Goal: Task Accomplishment & Management: Manage account settings

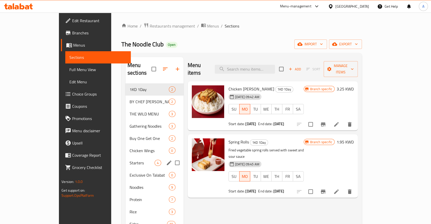
click at [126, 157] on div "Starters 4" at bounding box center [155, 163] width 58 height 12
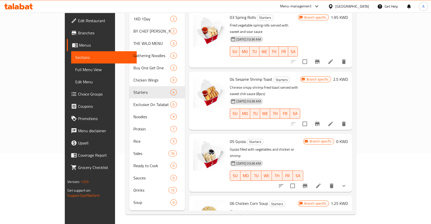
scroll to position [42, 0]
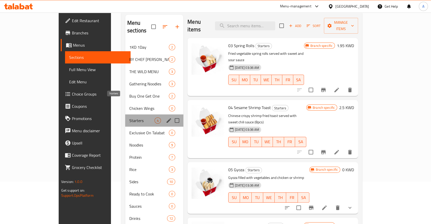
click at [129, 118] on span "Starters" at bounding box center [141, 121] width 25 height 6
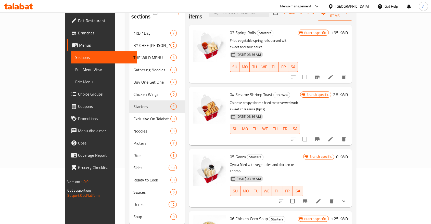
scroll to position [53, 0]
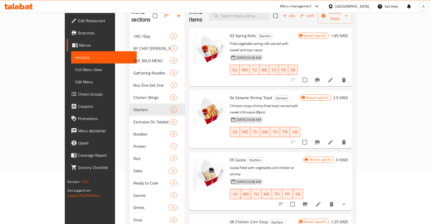
click at [134, 220] on div "Menu sections 1KD 1Day 2 BY CHEF [PERSON_NAME] 2 THE WILD MENU 3 Gathering Nood…" at bounding box center [157, 116] width 56 height 224
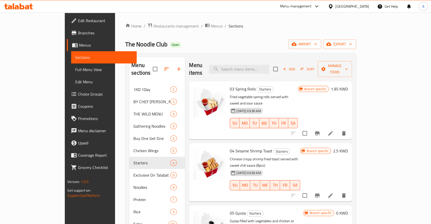
scroll to position [0, 0]
click at [78, 31] on span "Branches" at bounding box center [105, 33] width 55 height 6
